Goal: Information Seeking & Learning: Find specific fact

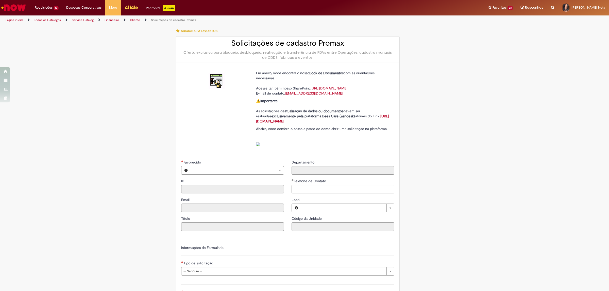
type input "********"
type input "**********"
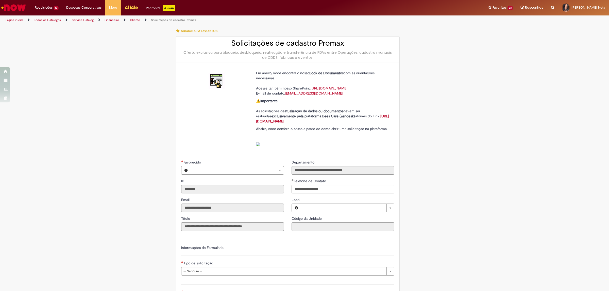
type input "**********"
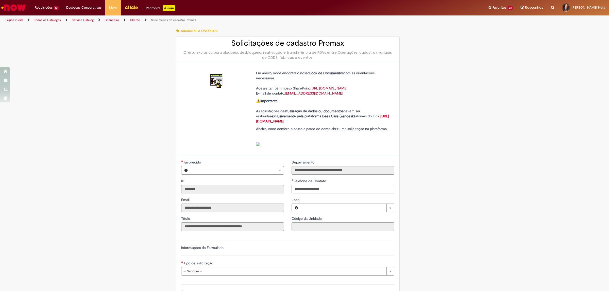
type input "**********"
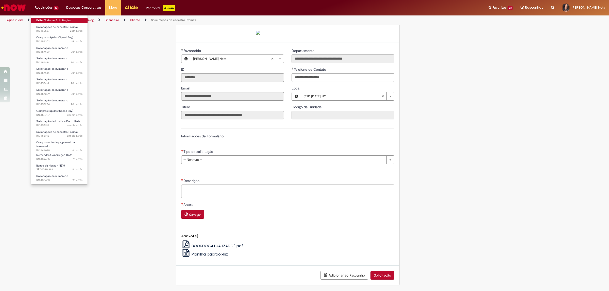
click at [58, 18] on link "Exibir Todas as Solicitações" at bounding box center [59, 21] width 56 height 6
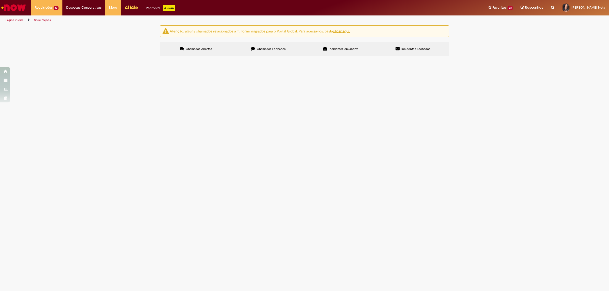
click at [284, 52] on label "Chamados Fechados" at bounding box center [268, 49] width 72 height 14
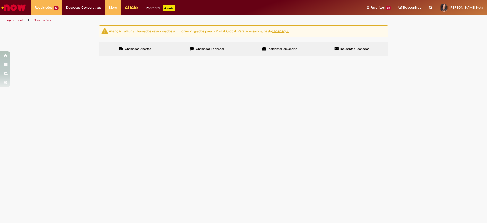
click at [472, 57] on div "Atenção: alguns chamados relacionados a T.I foram migrados para o Portal Global…" at bounding box center [243, 41] width 487 height 32
click at [0, 0] on link at bounding box center [0, 0] width 0 height 0
click at [0, 0] on icon at bounding box center [0, 0] width 0 height 0
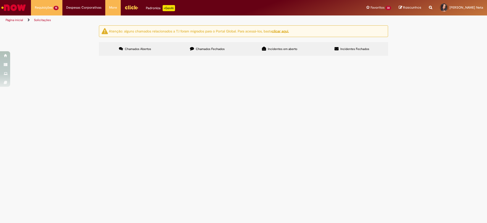
scroll to position [0, 0]
click at [429, 156] on main "Solicitações Atenção: alguns chamados relacionados a T.I foram migrados para o …" at bounding box center [243, 124] width 487 height 198
click at [0, 0] on span "Compras rápidas (Speed Buy)" at bounding box center [0, 0] width 0 height 0
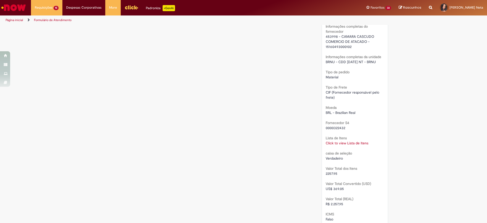
scroll to position [373, 0]
click at [327, 36] on span "453998 - CAMARA CASCUDO COMERCIO DE ATACADO - 15160493000102" at bounding box center [350, 42] width 49 height 15
click at [336, 120] on div "Fornecedor S4 0000322432" at bounding box center [355, 125] width 59 height 11
click at [344, 143] on link "Click to view Lista de Itens" at bounding box center [347, 144] width 43 height 5
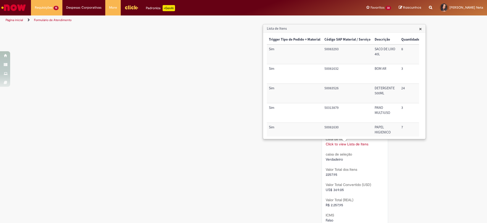
click at [333, 47] on td "50083293" at bounding box center [348, 54] width 50 height 20
copy td "50083293"
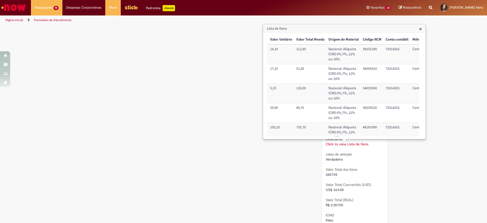
scroll to position [0, 161]
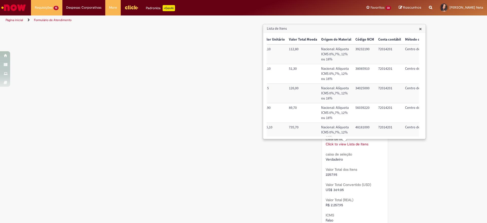
click at [361, 49] on td "39232190" at bounding box center [365, 54] width 23 height 20
copy td "39232190"
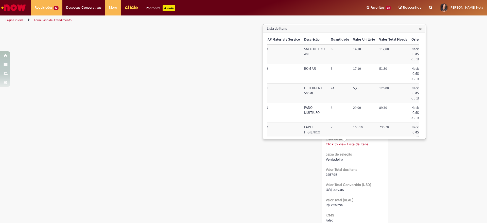
scroll to position [0, 0]
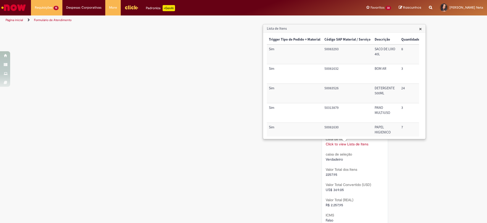
click at [330, 51] on td "50083293" at bounding box center [348, 54] width 50 height 20
copy td "50083293"
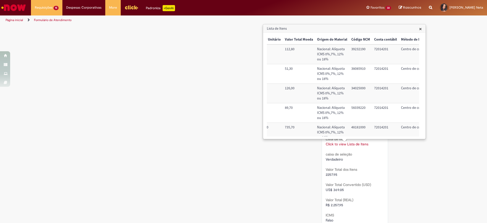
scroll to position [0, 165]
click at [356, 52] on td "39232190" at bounding box center [360, 54] width 23 height 20
copy td "39232190"
click at [382, 48] on td "72014201" at bounding box center [385, 54] width 27 height 20
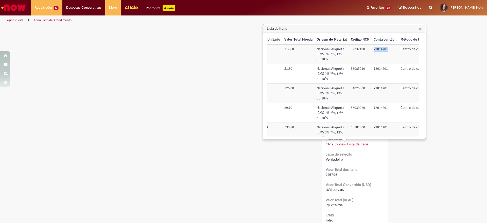
click at [382, 48] on td "72014201" at bounding box center [385, 54] width 27 height 20
copy td "72014201"
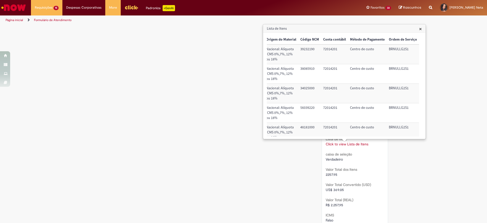
click at [390, 48] on td "BRNULLG2S1" at bounding box center [403, 54] width 32 height 20
copy td "BRNULLG2S1"
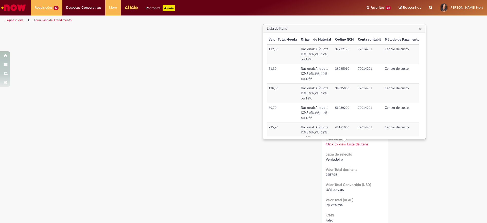
scroll to position [0, 0]
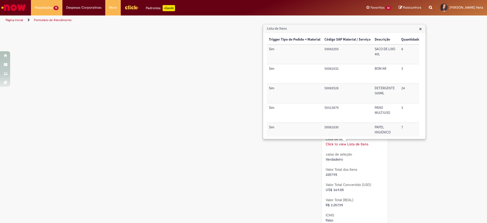
click at [329, 69] on td "50081632" at bounding box center [348, 74] width 50 height 20
copy td "50081632"
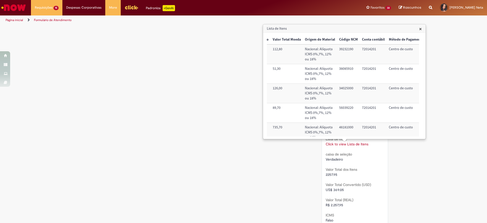
scroll to position [0, 185]
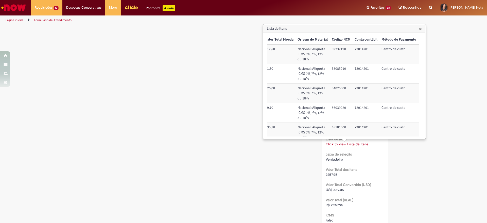
click at [337, 70] on td "38085910" at bounding box center [341, 74] width 23 height 20
copy td "38085910"
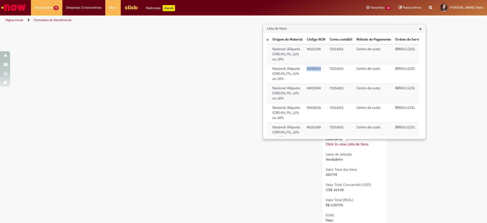
scroll to position [0, 219]
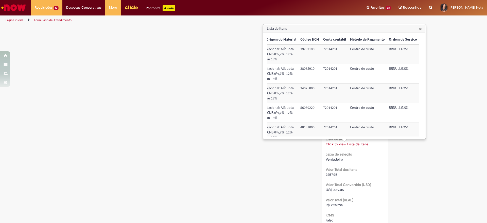
click at [331, 71] on td "72014201" at bounding box center [334, 74] width 27 height 20
copy td "72014201"
click at [392, 71] on td "BRNULLG2S1" at bounding box center [403, 74] width 32 height 20
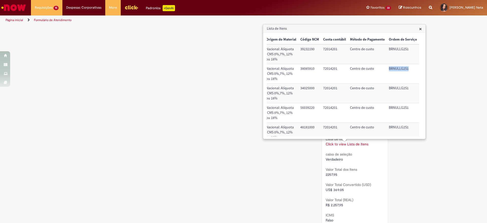
copy td "BRNULLG2S1"
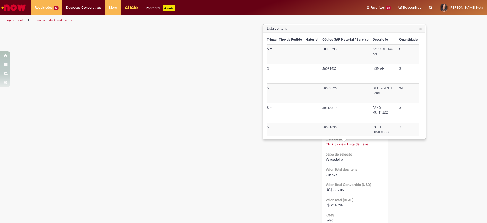
scroll to position [0, 2]
click at [326, 89] on td "50083526" at bounding box center [346, 94] width 50 height 20
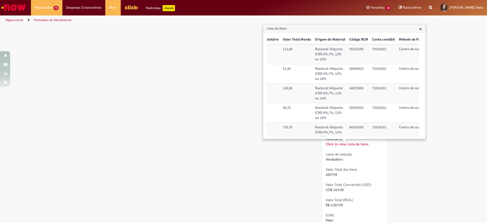
scroll to position [0, 169]
click at [352, 88] on td "34025000" at bounding box center [357, 94] width 23 height 20
click at [378, 89] on td "72014201" at bounding box center [382, 94] width 27 height 20
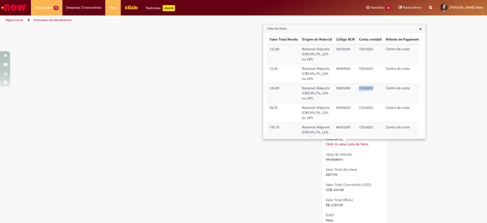
scroll to position [0, 219]
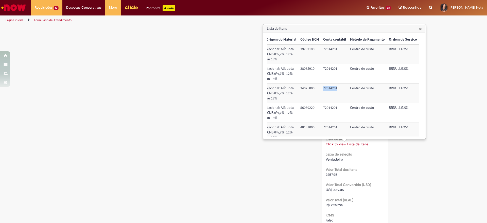
click at [396, 88] on td "BRNULLG2S1" at bounding box center [403, 94] width 32 height 20
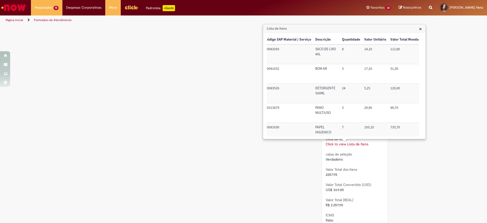
scroll to position [0, 58]
click at [278, 109] on td "50313879" at bounding box center [289, 113] width 50 height 20
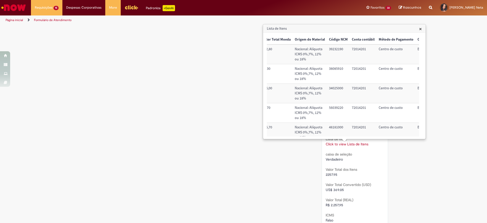
scroll to position [0, 219]
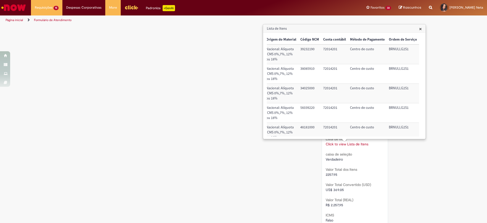
click at [303, 109] on td "56039220" at bounding box center [310, 113] width 23 height 20
click at [323, 106] on td "72014201" at bounding box center [334, 113] width 27 height 20
click at [389, 109] on td "BRNULLG2S1" at bounding box center [403, 113] width 32 height 20
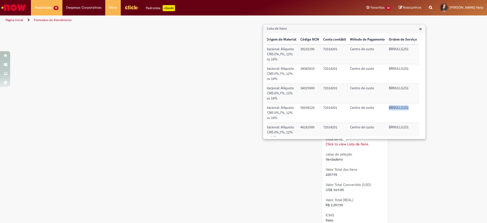
click at [389, 109] on td "BRNULLG2S1" at bounding box center [403, 113] width 32 height 20
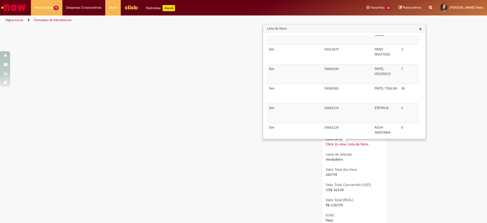
scroll to position [60, 0]
click at [333, 64] on td "50081630" at bounding box center [348, 73] width 50 height 20
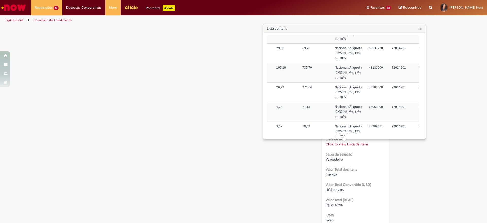
scroll to position [60, 168]
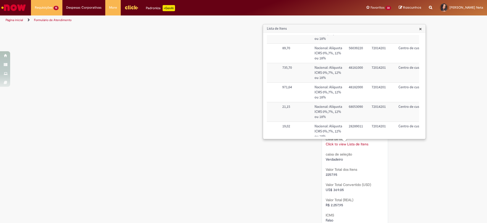
click at [354, 68] on td "48181000" at bounding box center [358, 73] width 23 height 20
click at [376, 69] on td "72014201" at bounding box center [383, 73] width 27 height 20
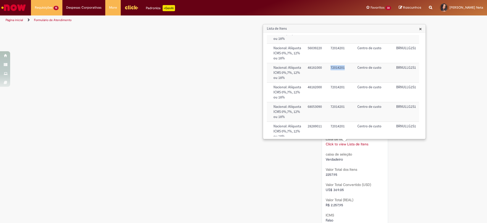
scroll to position [60, 219]
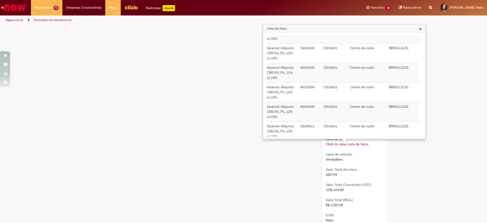
click at [399, 65] on td "BRNULLG2S1" at bounding box center [403, 73] width 32 height 20
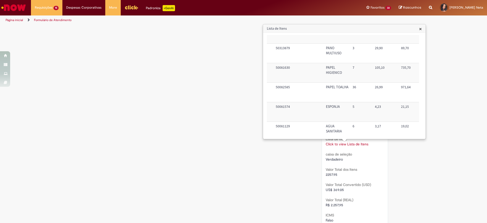
scroll to position [60, 47]
click at [283, 86] on td "50082585" at bounding box center [301, 93] width 50 height 20
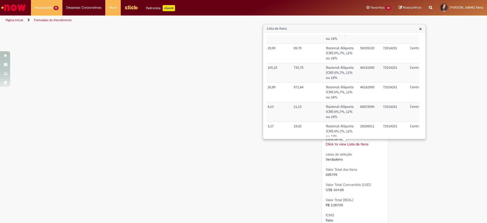
scroll to position [60, 173]
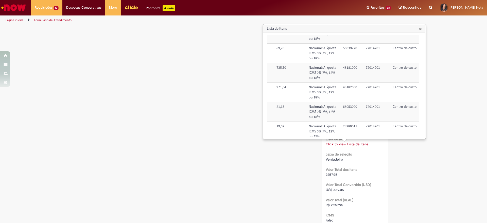
click at [342, 86] on td "48182000" at bounding box center [352, 93] width 23 height 20
click at [374, 88] on td "72014201" at bounding box center [377, 93] width 27 height 20
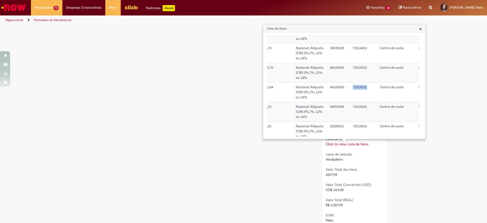
scroll to position [60, 219]
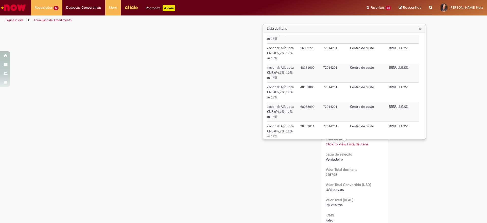
click at [393, 86] on td "BRNULLG2S1" at bounding box center [403, 93] width 32 height 20
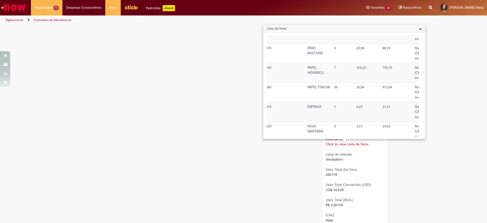
scroll to position [60, 22]
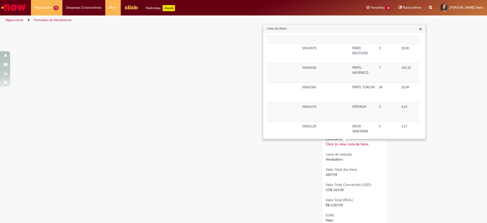
click at [313, 108] on td "50081574" at bounding box center [325, 112] width 50 height 20
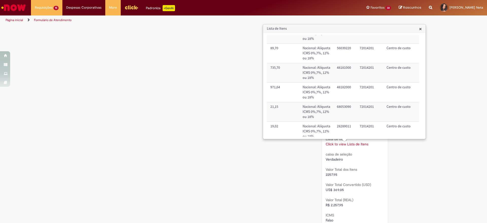
scroll to position [60, 180]
click at [344, 107] on td "68053090" at bounding box center [346, 112] width 23 height 20
click at [363, 106] on td "72014201" at bounding box center [370, 112] width 27 height 20
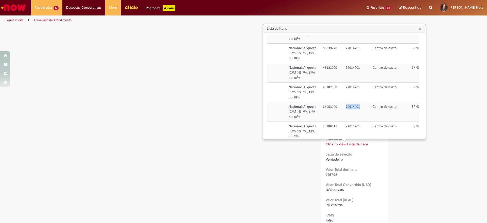
scroll to position [60, 219]
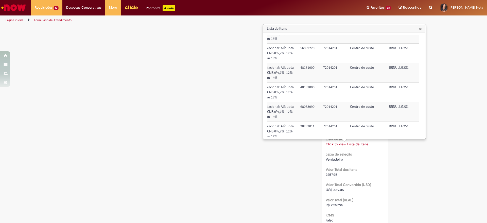
click at [394, 105] on td "BRNULLG2S1" at bounding box center [403, 112] width 32 height 20
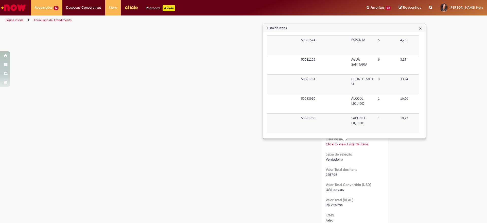
scroll to position [126, 23]
click at [306, 59] on td "50081129" at bounding box center [324, 65] width 50 height 20
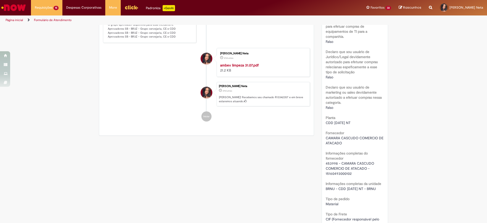
scroll to position [308, 0]
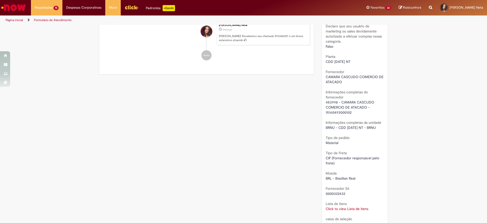
click at [326, 101] on span "453998 - CAMARA CASCUDO COMERCIO DE ATACADO - 15160493000102" at bounding box center [350, 107] width 49 height 15
copy span "453998"
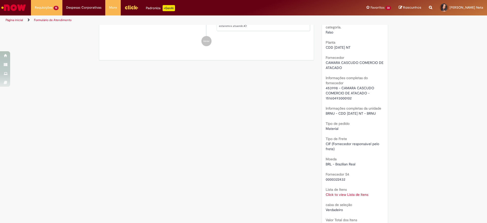
scroll to position [369, 0]
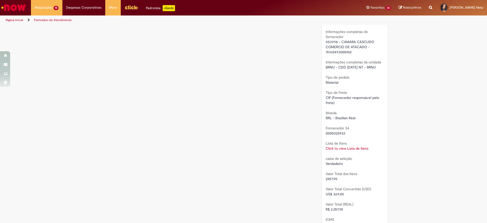
click at [358, 150] on link "Click to view Lista de Itens" at bounding box center [347, 148] width 43 height 5
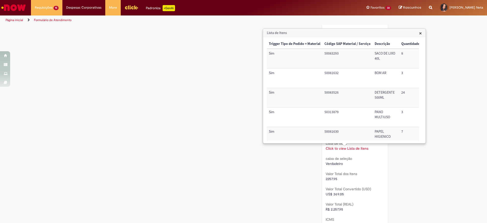
click at [327, 51] on td "50083293" at bounding box center [348, 59] width 50 height 20
copy td "50083293"
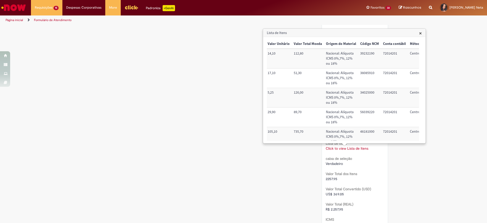
scroll to position [0, 157]
click at [363, 54] on td "39232190" at bounding box center [369, 59] width 23 height 20
copy td "39232190"
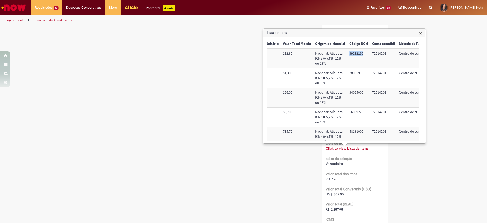
scroll to position [0, 219]
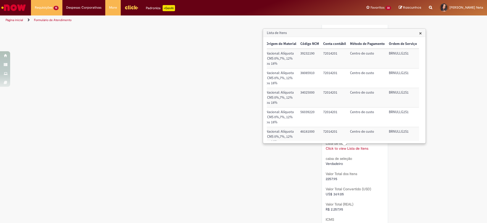
click at [324, 54] on td "72014201" at bounding box center [334, 59] width 27 height 20
copy td "72014201"
click at [398, 53] on td "BRNULLG2S1" at bounding box center [403, 59] width 32 height 20
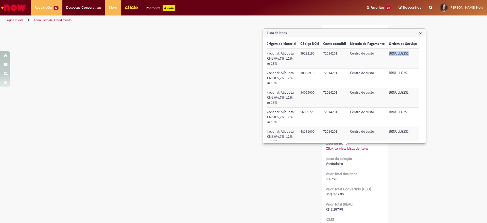
copy td "BRNULLG2S1"
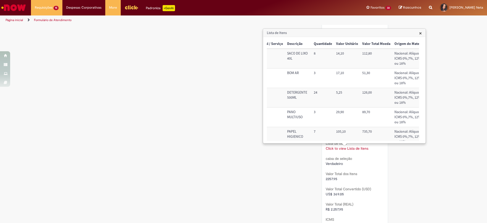
scroll to position [0, 219]
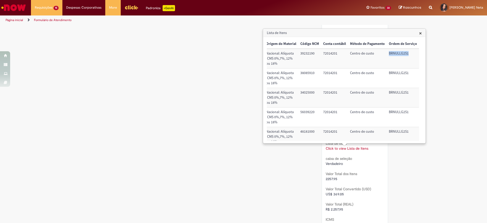
copy td "BRNULLG2S1"
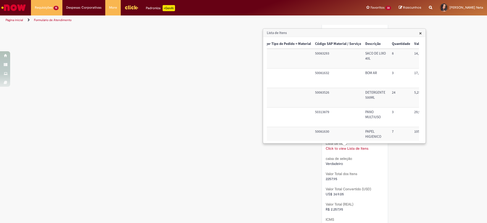
scroll to position [0, 9]
click at [323, 74] on td "50081632" at bounding box center [339, 79] width 50 height 20
copy td "50081632"
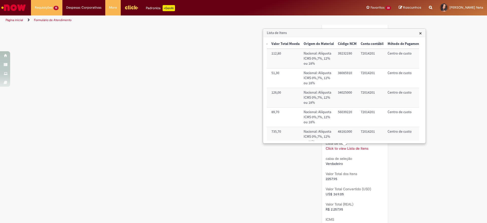
scroll to position [0, 179]
click at [338, 74] on td "38085910" at bounding box center [346, 79] width 23 height 20
copy td "38085910"
click at [363, 74] on td "72014201" at bounding box center [371, 79] width 27 height 20
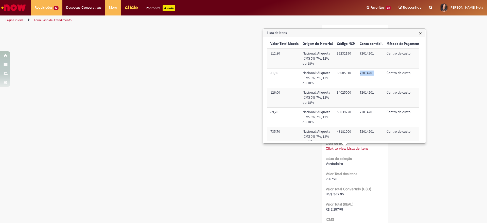
click at [363, 74] on td "72014201" at bounding box center [371, 79] width 27 height 20
copy td "72014201"
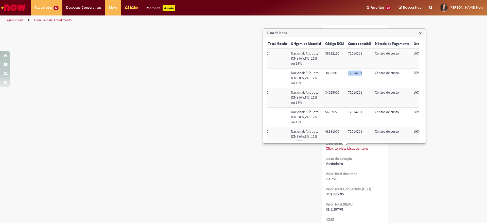
scroll to position [0, 219]
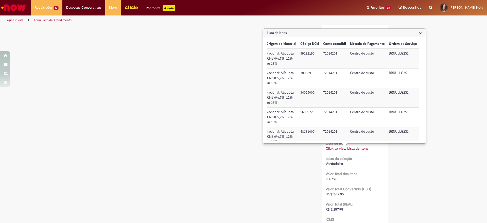
click at [392, 76] on td "BRNULLG2S1" at bounding box center [403, 79] width 32 height 20
copy td "BRNULLG2S1"
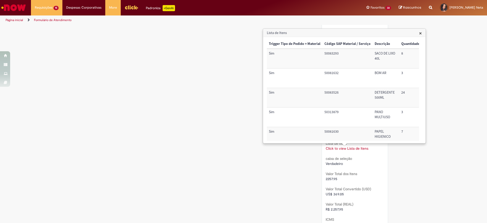
click at [332, 93] on td "50083526" at bounding box center [348, 98] width 50 height 20
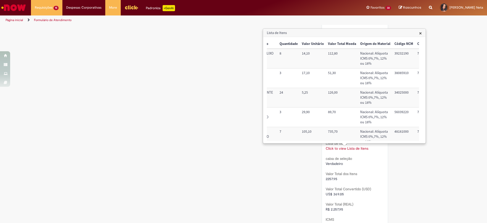
scroll to position [0, 148]
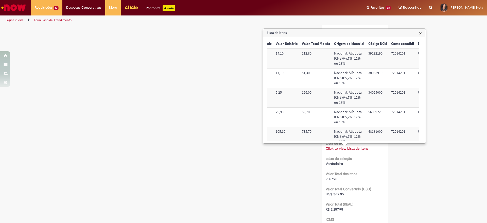
click at [370, 92] on td "34025000" at bounding box center [378, 98] width 23 height 20
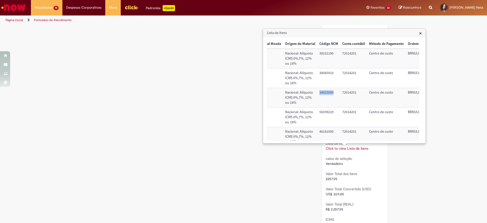
scroll to position [0, 209]
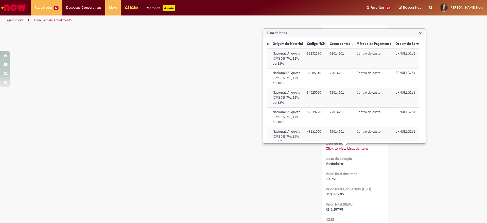
click at [335, 93] on td "72014201" at bounding box center [341, 98] width 27 height 20
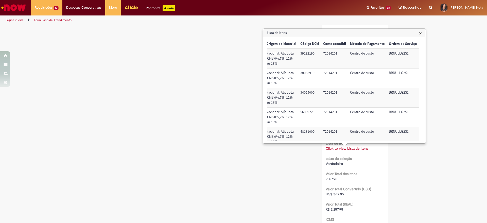
click at [394, 90] on td "BRNULLG2S1" at bounding box center [403, 98] width 32 height 20
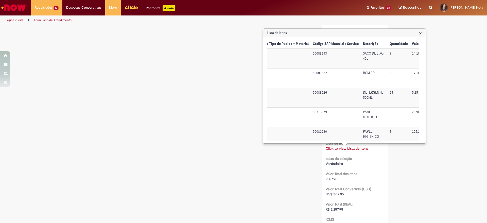
scroll to position [0, 0]
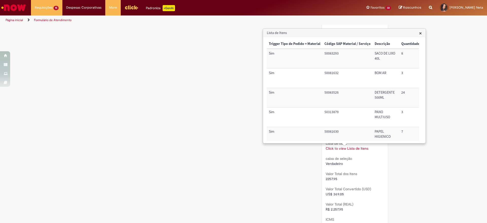
click at [324, 113] on td "50313879" at bounding box center [348, 118] width 50 height 20
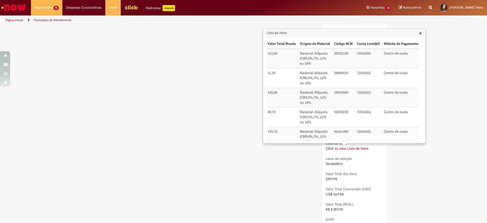
scroll to position [0, 190]
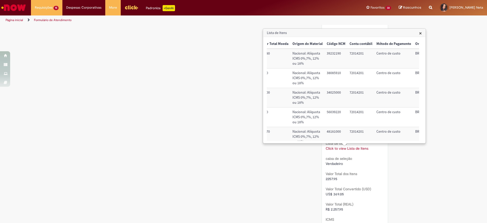
click at [337, 111] on td "56039220" at bounding box center [336, 118] width 23 height 20
click at [354, 114] on td "72014201" at bounding box center [361, 118] width 27 height 20
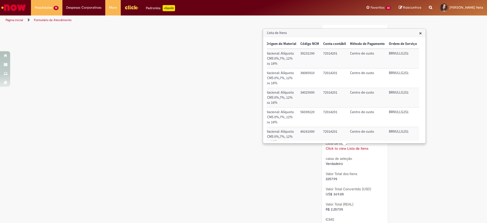
click at [390, 110] on td "BRNULLG2S1" at bounding box center [403, 118] width 32 height 20
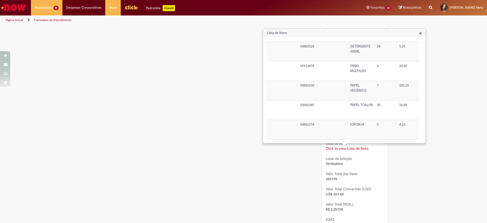
scroll to position [46, 24]
click at [303, 87] on td "50081630" at bounding box center [324, 91] width 50 height 20
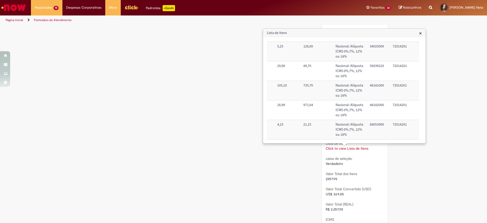
scroll to position [46, 149]
click at [372, 88] on td "48181000" at bounding box center [377, 91] width 23 height 20
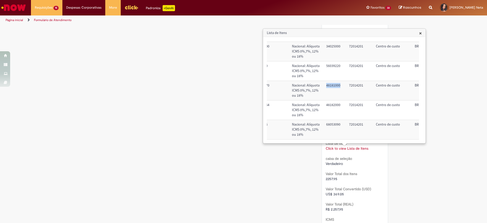
scroll to position [46, 191]
click at [356, 85] on td "72014201" at bounding box center [360, 91] width 27 height 20
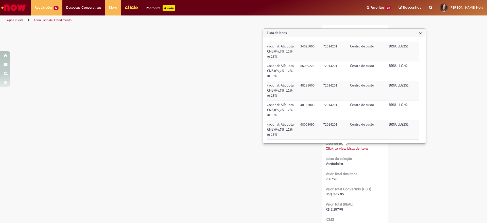
click at [399, 86] on td "BRNULLG2S1" at bounding box center [403, 91] width 32 height 20
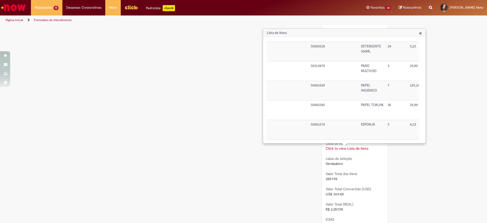
scroll to position [46, 12]
click at [321, 105] on td "50082585" at bounding box center [335, 111] width 50 height 20
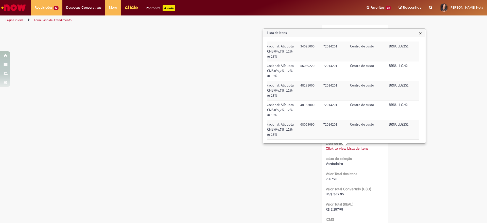
scroll to position [46, 217]
click at [302, 105] on td "48182000" at bounding box center [310, 111] width 23 height 20
click at [329, 103] on td "72014201" at bounding box center [334, 111] width 27 height 20
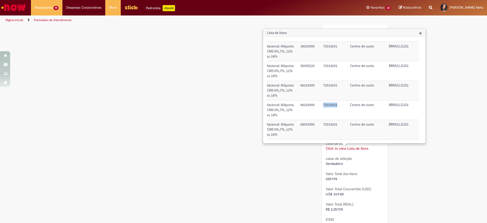
scroll to position [46, 219]
click at [395, 106] on td "BRNULLG2S1" at bounding box center [403, 111] width 32 height 20
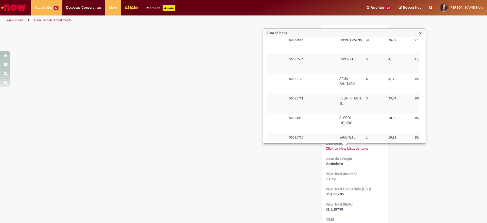
scroll to position [118, 35]
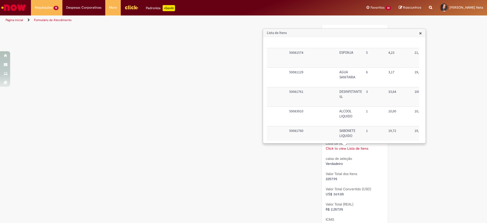
click at [299, 51] on td "50081574" at bounding box center [312, 58] width 50 height 20
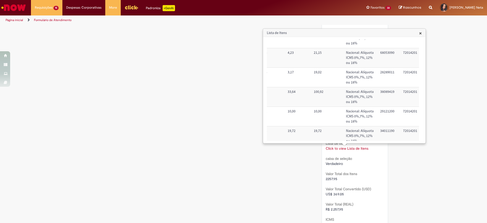
scroll to position [118, 153]
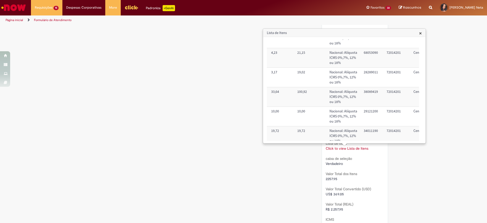
click at [367, 51] on td "68053090" at bounding box center [373, 58] width 23 height 20
click at [388, 54] on td "72014201" at bounding box center [398, 58] width 27 height 20
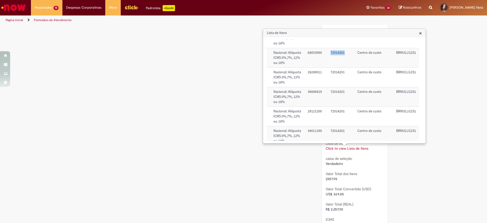
scroll to position [118, 211]
click at [394, 53] on td "BRNULLG2S1" at bounding box center [408, 58] width 32 height 20
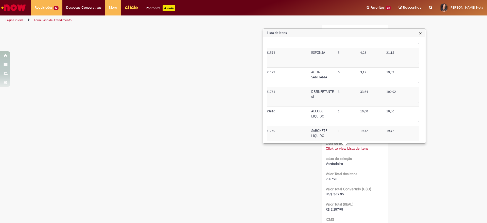
scroll to position [118, 13]
click at [315, 72] on td "50081129" at bounding box center [334, 78] width 50 height 20
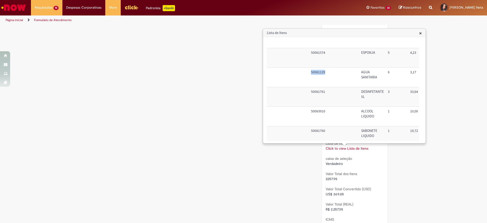
click at [315, 72] on td "50081129" at bounding box center [334, 78] width 50 height 20
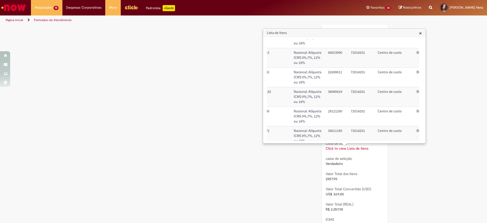
scroll to position [118, 192]
click at [328, 73] on td "28289011" at bounding box center [333, 78] width 23 height 20
click at [356, 74] on td "72014201" at bounding box center [358, 78] width 27 height 20
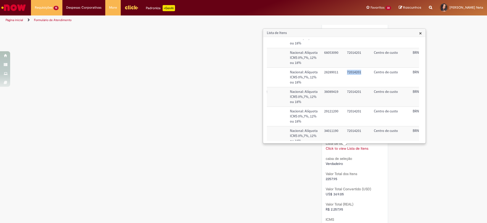
scroll to position [118, 219]
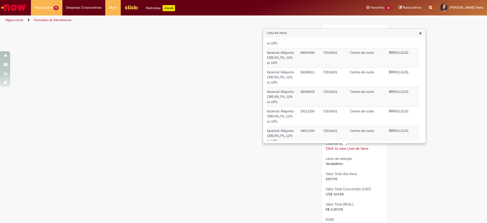
click at [396, 70] on td "BRNULLG2S1" at bounding box center [403, 78] width 32 height 20
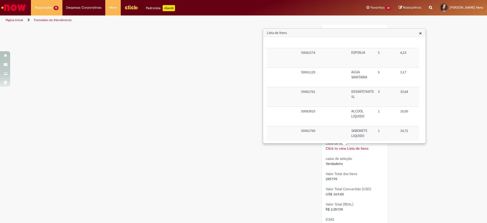
scroll to position [118, 0]
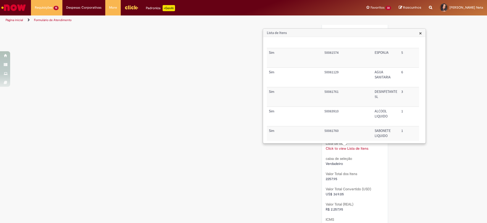
click at [330, 92] on td "50081761" at bounding box center [348, 97] width 50 height 20
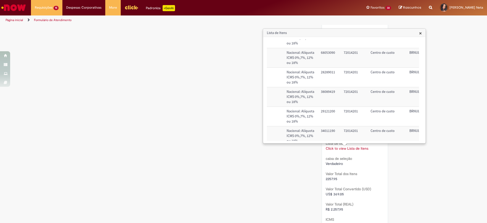
scroll to position [118, 198]
click at [327, 93] on td "38089419" at bounding box center [328, 97] width 23 height 20
click at [346, 91] on td "72014201" at bounding box center [353, 97] width 27 height 20
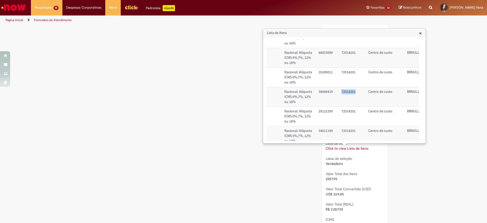
scroll to position [118, 219]
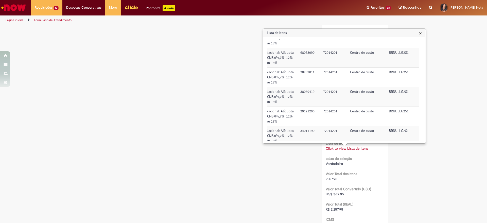
click at [397, 92] on td "BRNULLG2S1" at bounding box center [403, 97] width 32 height 20
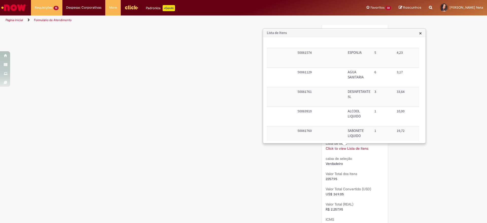
scroll to position [133, 27]
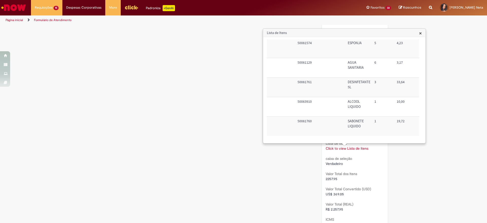
click at [307, 118] on td "50081760" at bounding box center [321, 126] width 50 height 19
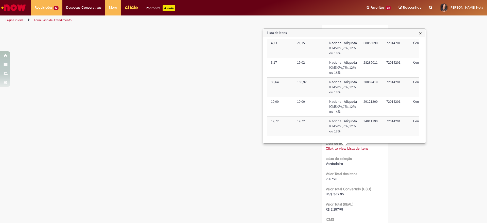
scroll to position [133, 156]
click at [364, 117] on td "34011190" at bounding box center [369, 126] width 23 height 19
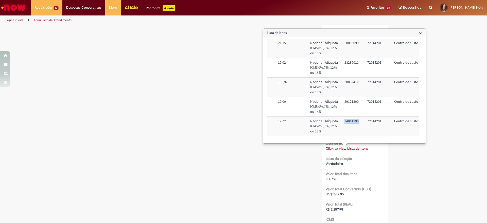
scroll to position [133, 219]
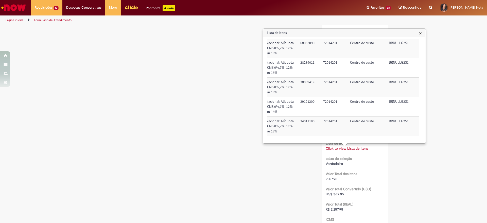
click at [325, 117] on td "72014201" at bounding box center [334, 126] width 27 height 19
click at [394, 117] on td "BRNULLG2S1" at bounding box center [403, 126] width 32 height 19
click at [321, 119] on td "72014201" at bounding box center [334, 126] width 27 height 19
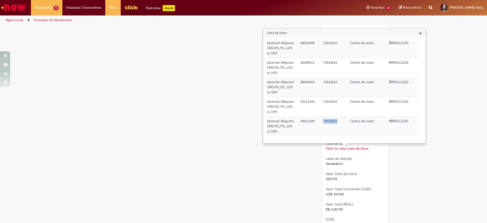
click at [321, 119] on td "72014201" at bounding box center [334, 126] width 27 height 19
click at [391, 118] on td "BRNULLG2S1" at bounding box center [403, 126] width 32 height 19
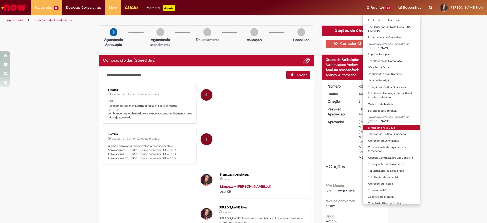
scroll to position [63, 0]
